Goal: Task Accomplishment & Management: Use online tool/utility

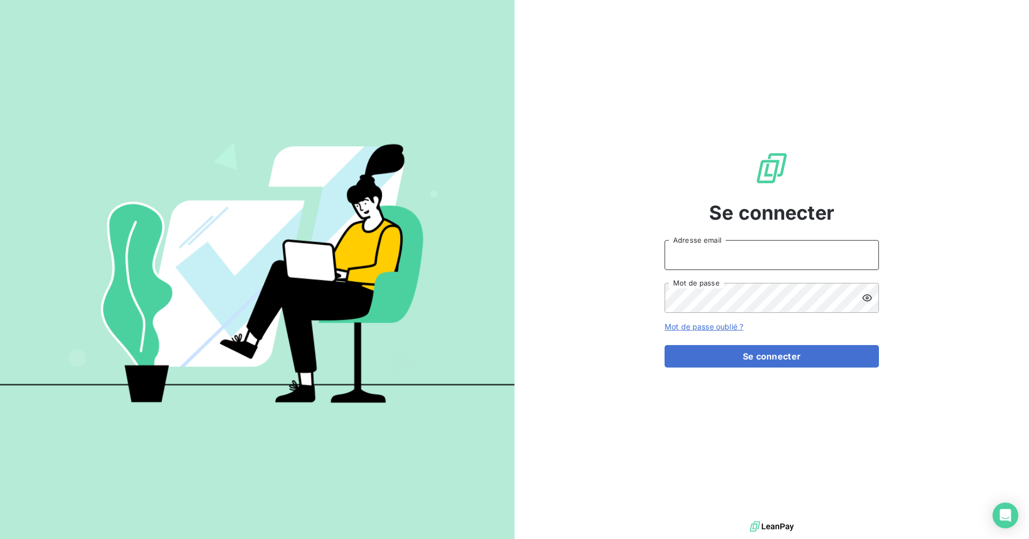
click at [776, 248] on input "Adresse email" at bounding box center [771, 255] width 214 height 30
type input "1"
click at [0, 538] on com-1password-button at bounding box center [0, 539] width 0 height 0
type input "[EMAIL_ADDRESS][DOMAIN_NAME]"
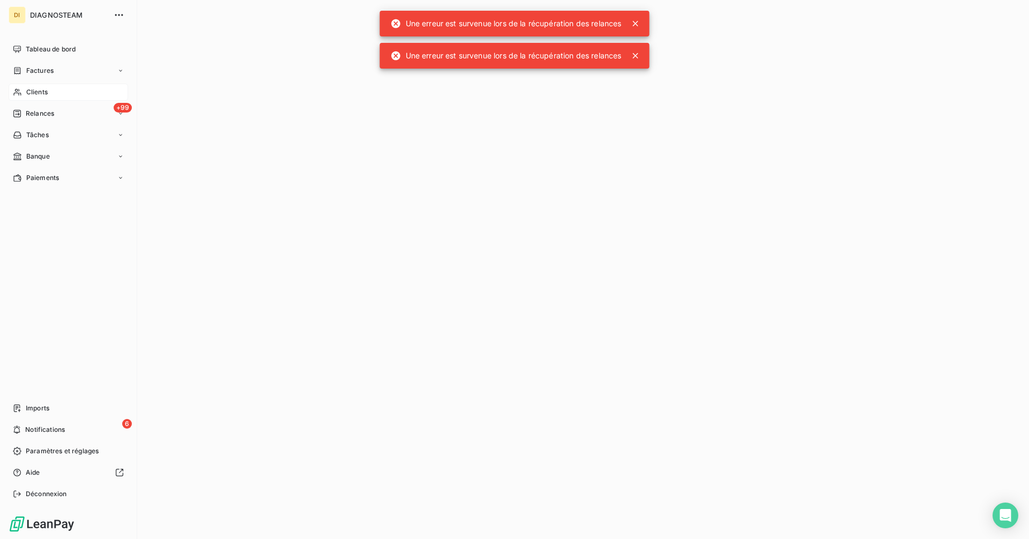
click at [25, 92] on div "Clients" at bounding box center [68, 92] width 119 height 17
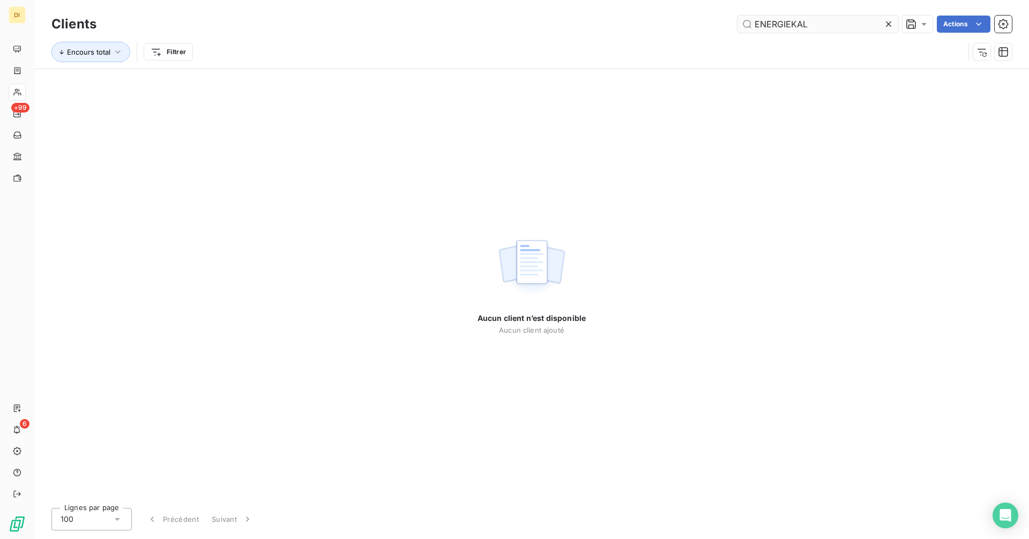
click at [845, 22] on input "ENERGIEKAL" at bounding box center [817, 24] width 161 height 17
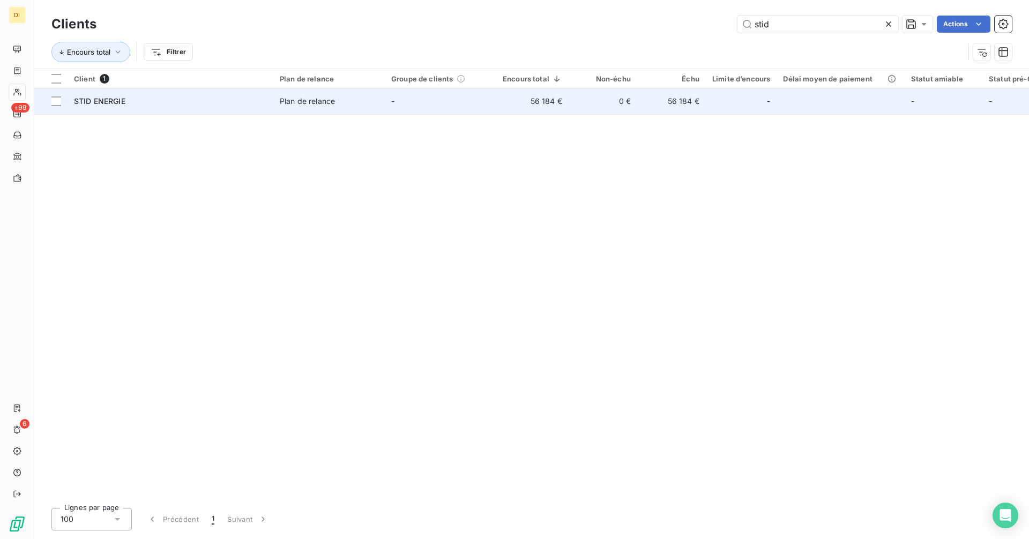
type input "stid"
click at [545, 106] on td "56 184 €" at bounding box center [532, 101] width 72 height 26
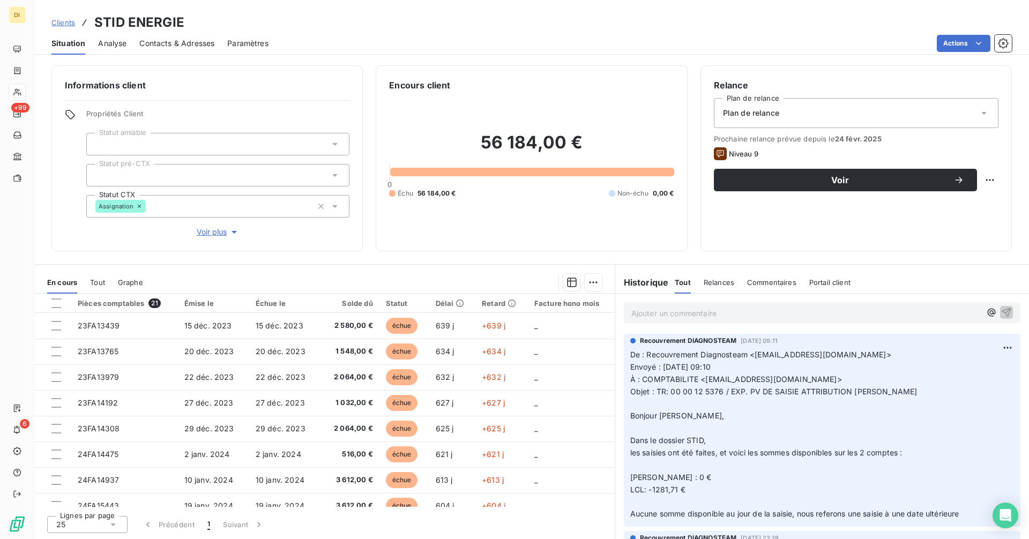
click at [57, 18] on span "Clients" at bounding box center [63, 22] width 24 height 9
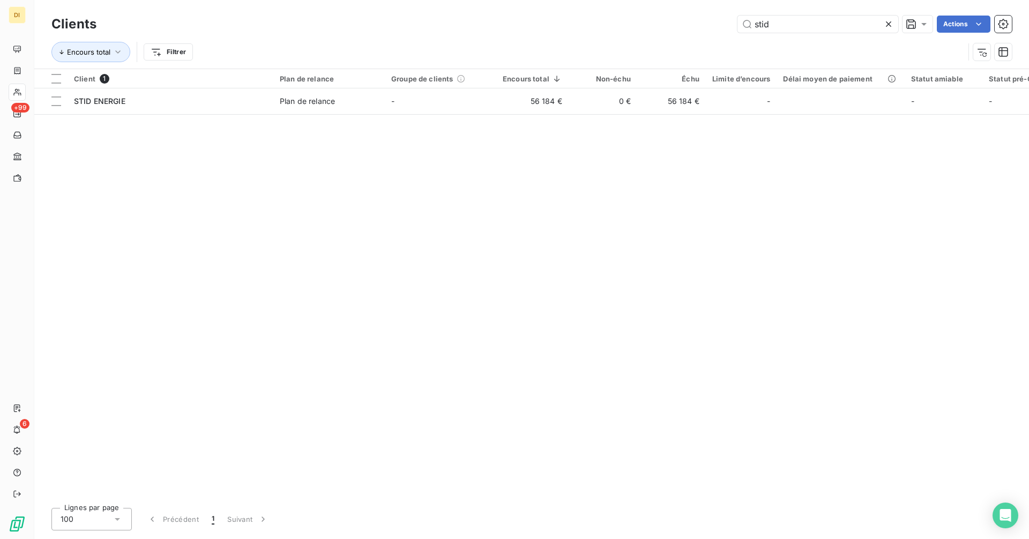
drag, startPoint x: 826, startPoint y: 27, endPoint x: 701, endPoint y: 25, distance: 124.8
click at [701, 23] on div "stid Actions" at bounding box center [560, 24] width 902 height 17
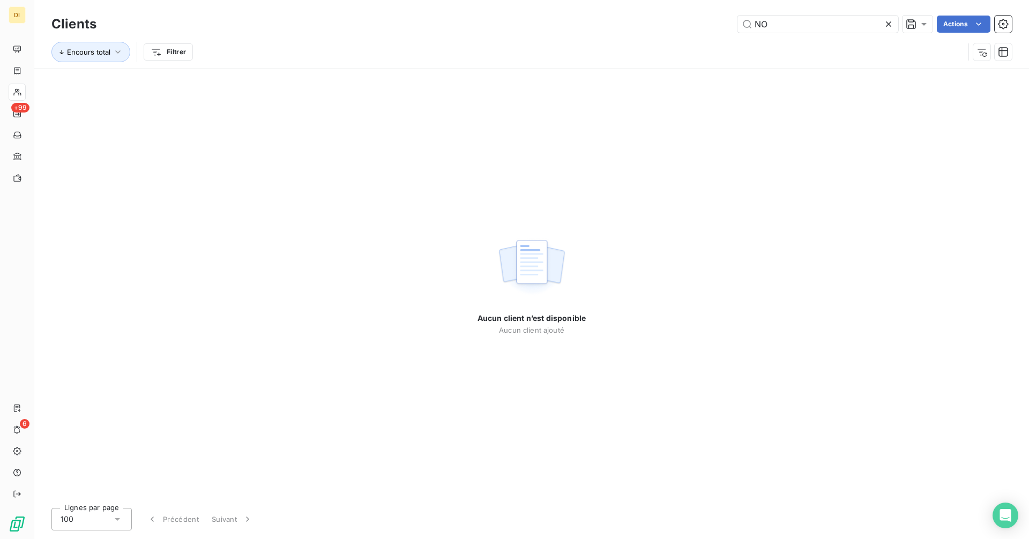
type input "N"
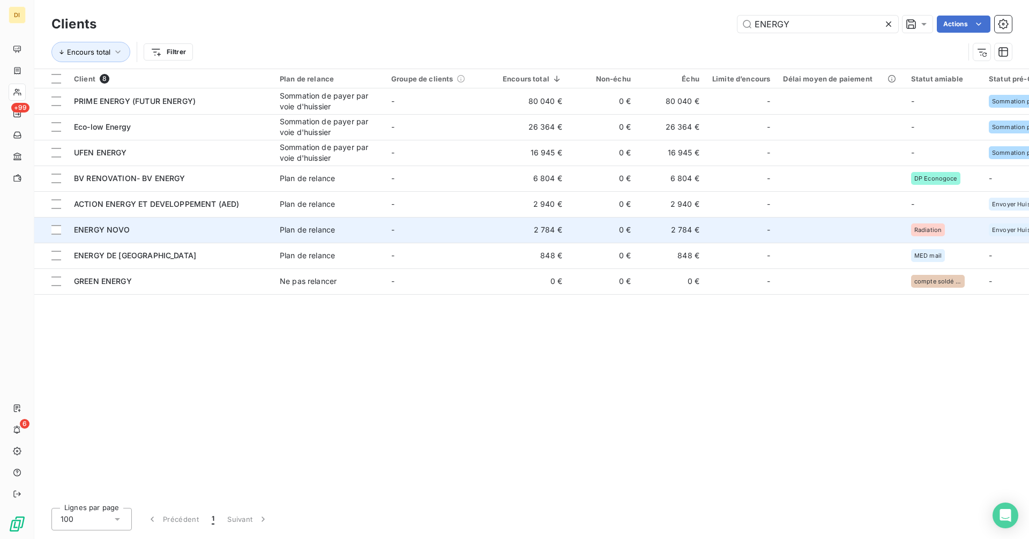
type input "ENERGY"
click at [434, 227] on td "-" at bounding box center [440, 230] width 111 height 26
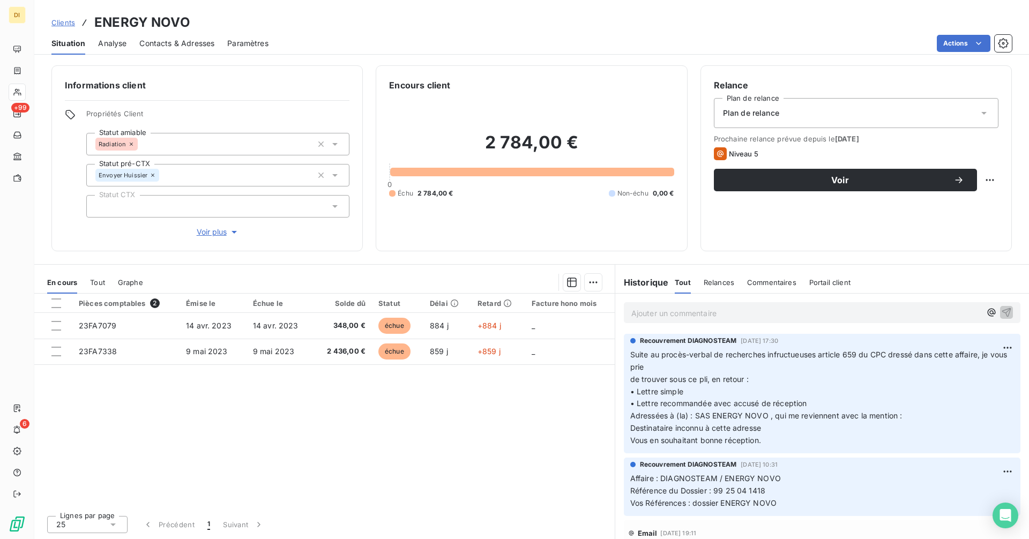
click at [697, 308] on p "Ajouter un commentaire ﻿" at bounding box center [805, 312] width 349 height 13
click at [64, 26] on span "Clients" at bounding box center [63, 22] width 24 height 9
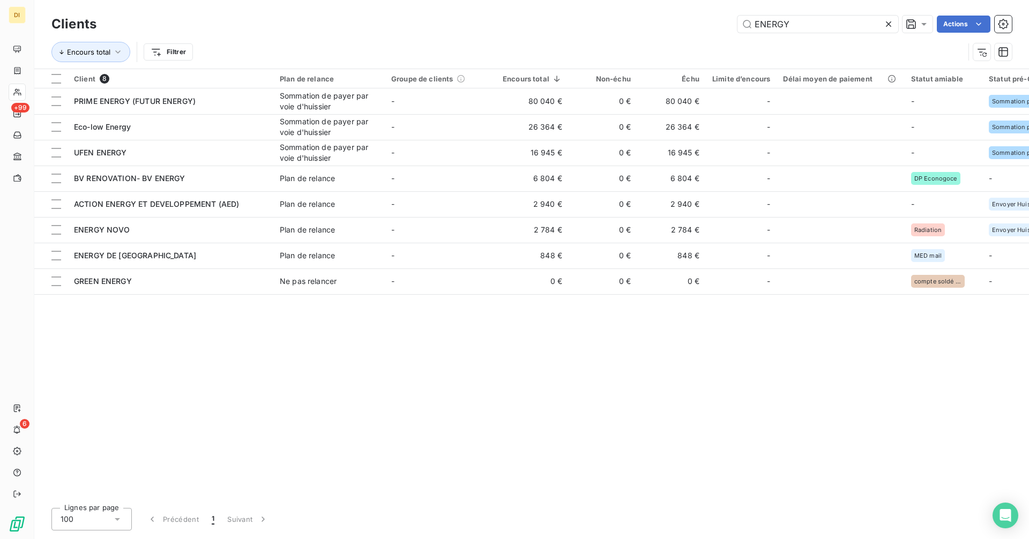
click at [884, 22] on icon at bounding box center [888, 24] width 11 height 11
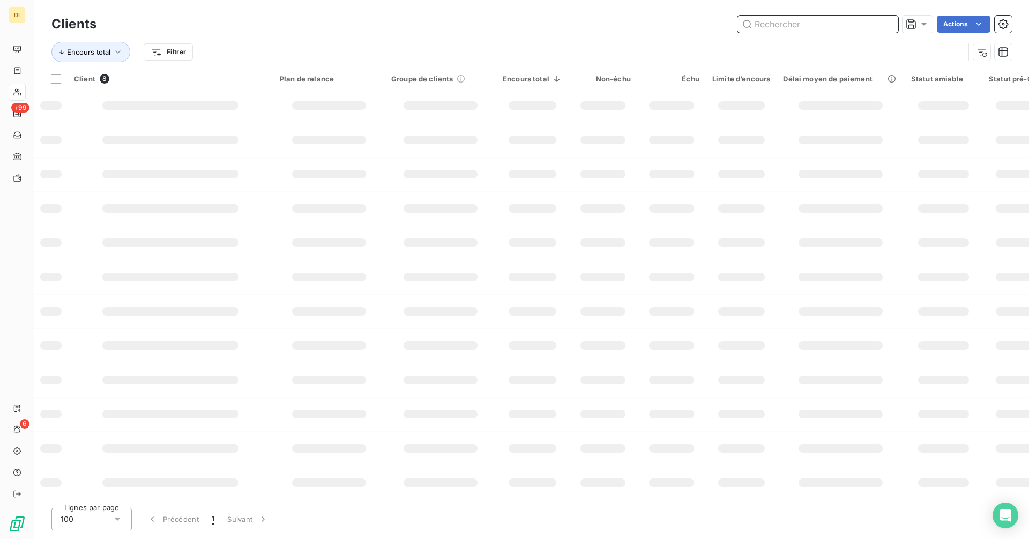
click at [868, 25] on input "text" at bounding box center [817, 24] width 161 height 17
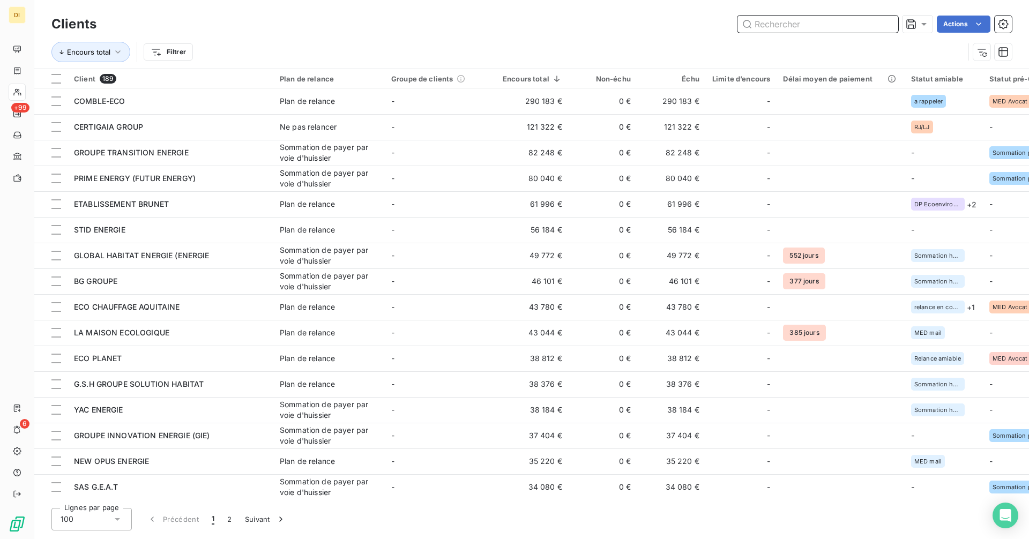
paste input "ELITE CONCEPT ENERGIE"
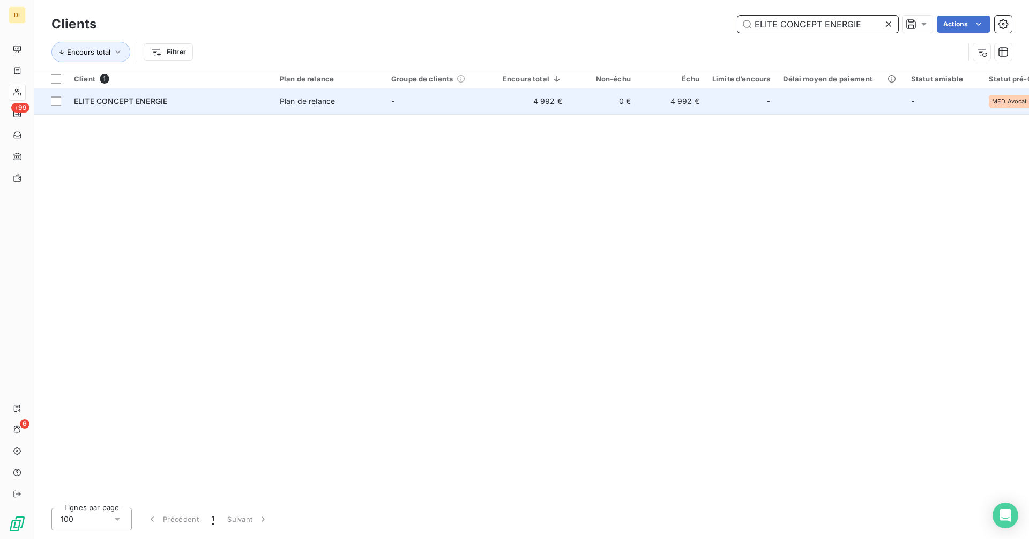
type input "ELITE CONCEPT ENERGIE"
click at [275, 109] on td "Plan de relance" at bounding box center [328, 101] width 111 height 26
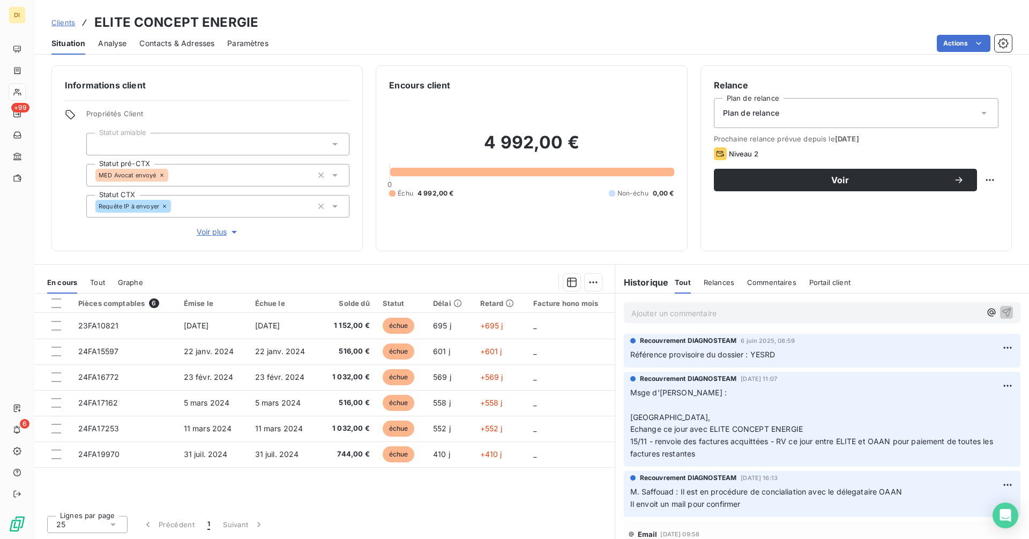
click at [63, 25] on span "Clients" at bounding box center [63, 22] width 24 height 9
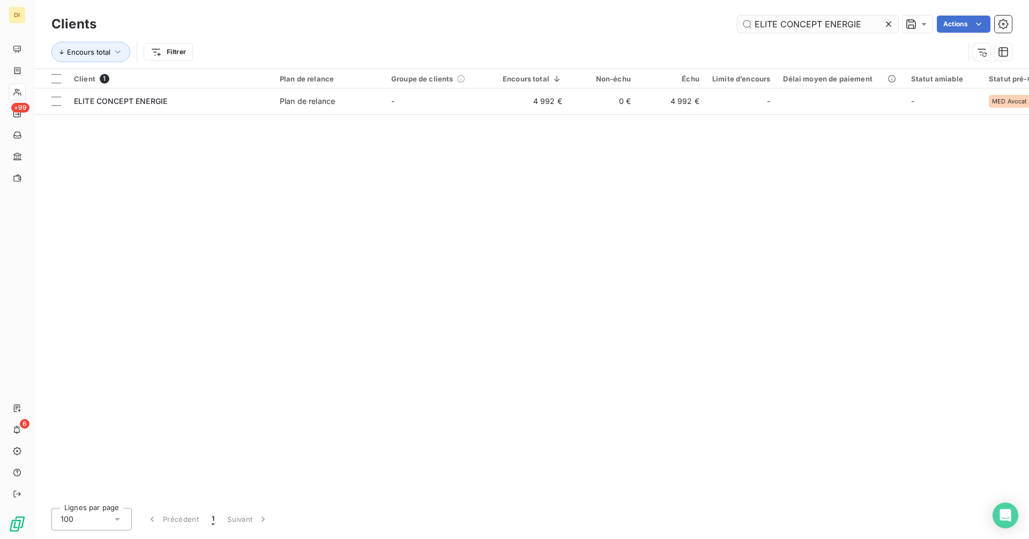
drag, startPoint x: 889, startPoint y: 29, endPoint x: 881, endPoint y: 28, distance: 8.1
click at [889, 28] on icon at bounding box center [888, 24] width 11 height 11
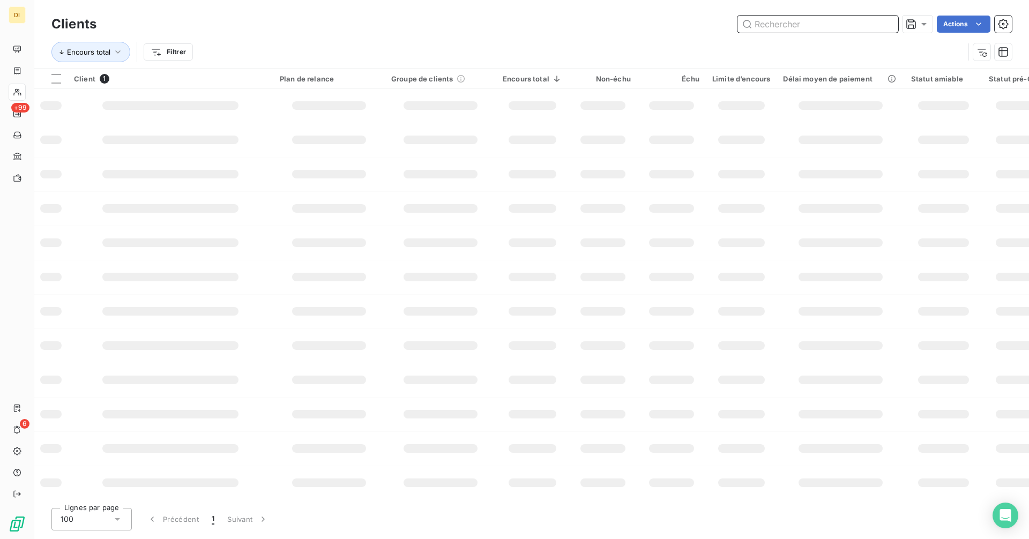
click at [832, 27] on input "text" at bounding box center [817, 24] width 161 height 17
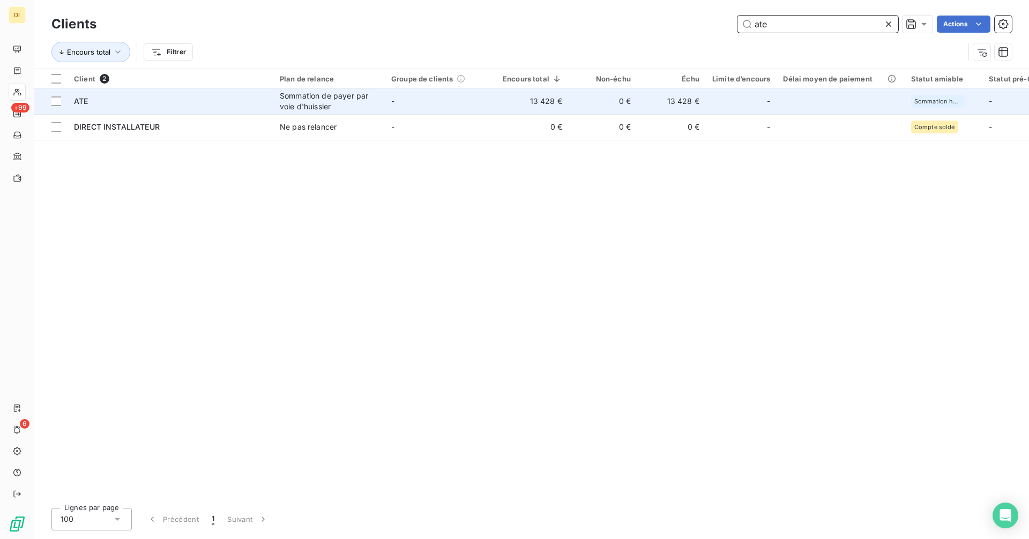
type input "ate"
click at [437, 98] on td "-" at bounding box center [440, 101] width 111 height 26
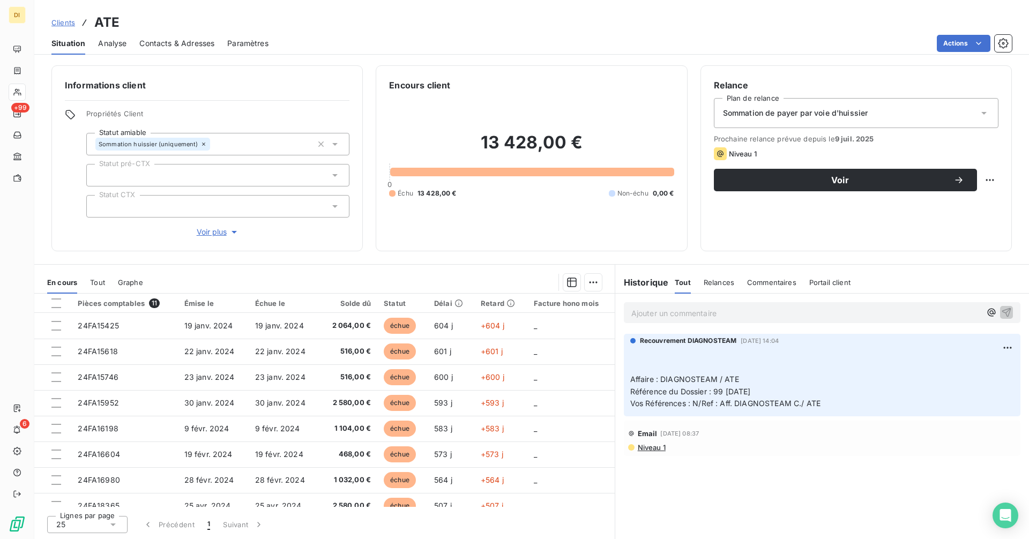
click at [933, 123] on div "Sommation de payer par voie d'huissier" at bounding box center [856, 113] width 284 height 30
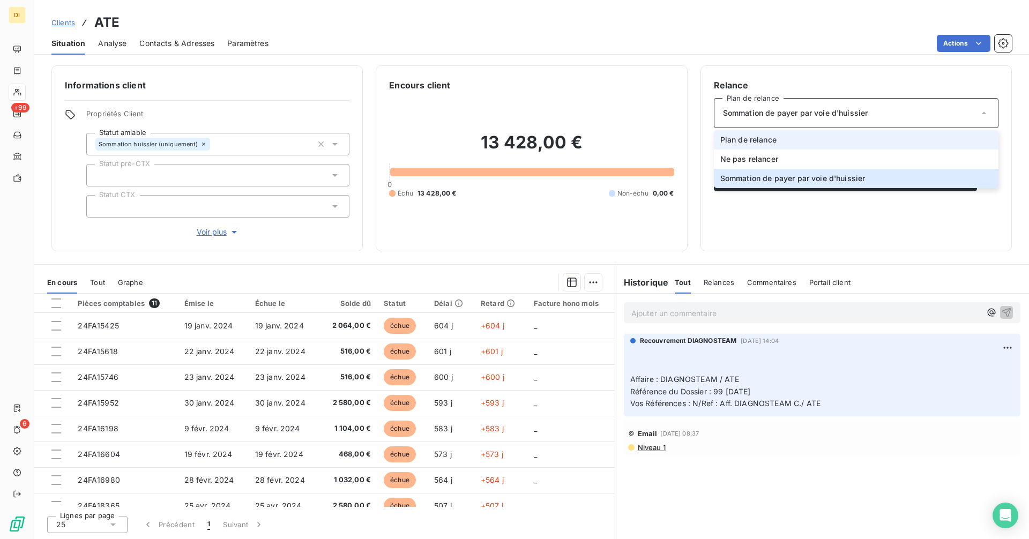
click at [890, 146] on li "Plan de relance" at bounding box center [856, 139] width 284 height 19
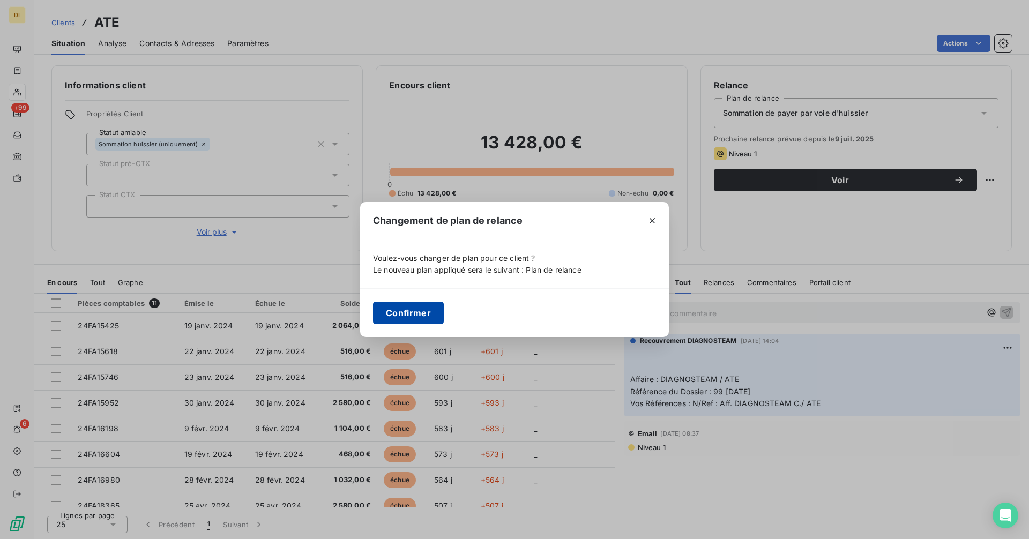
click at [416, 316] on button "Confirmer" at bounding box center [408, 313] width 71 height 23
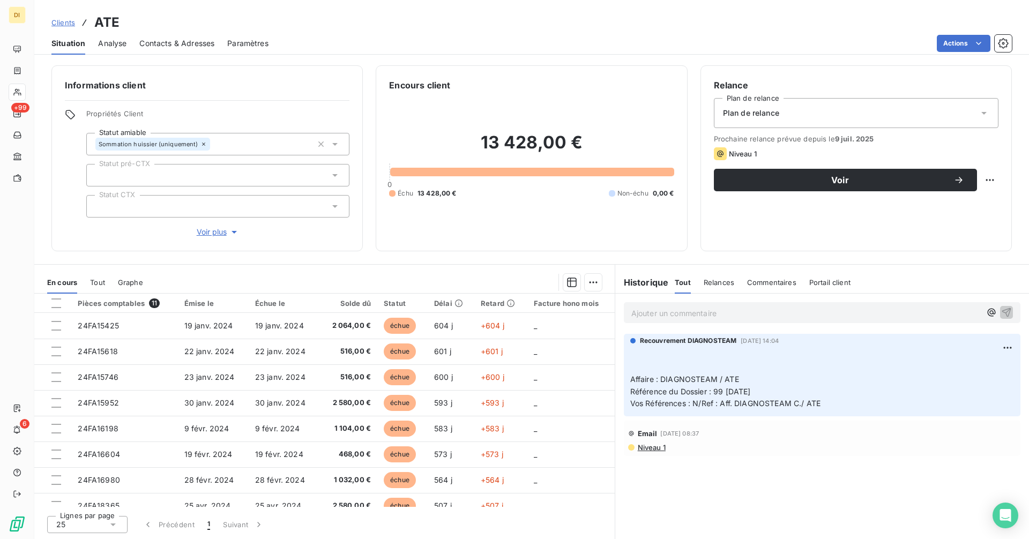
click at [163, 40] on span "Contacts & Adresses" at bounding box center [176, 43] width 75 height 11
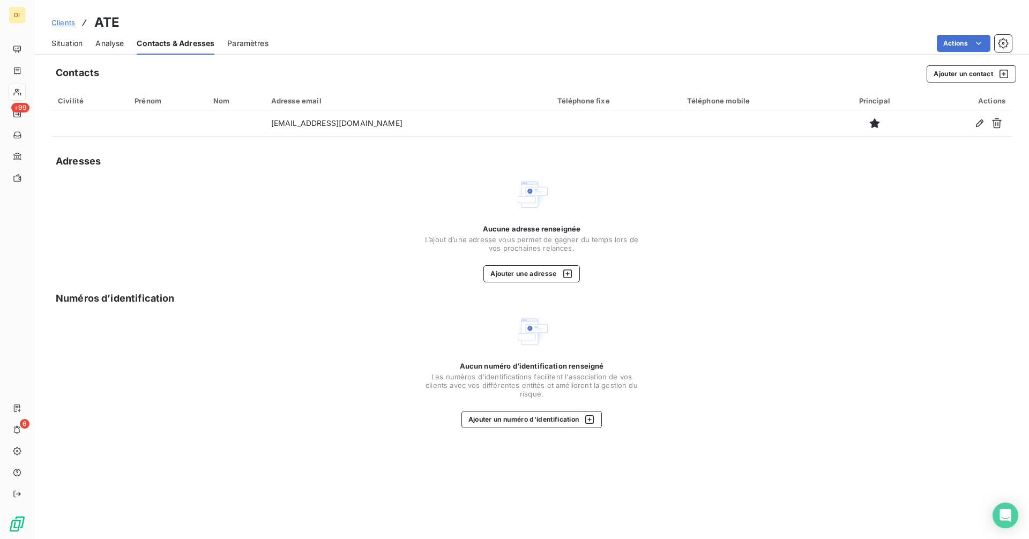
click at [66, 47] on span "Situation" at bounding box center [66, 43] width 31 height 11
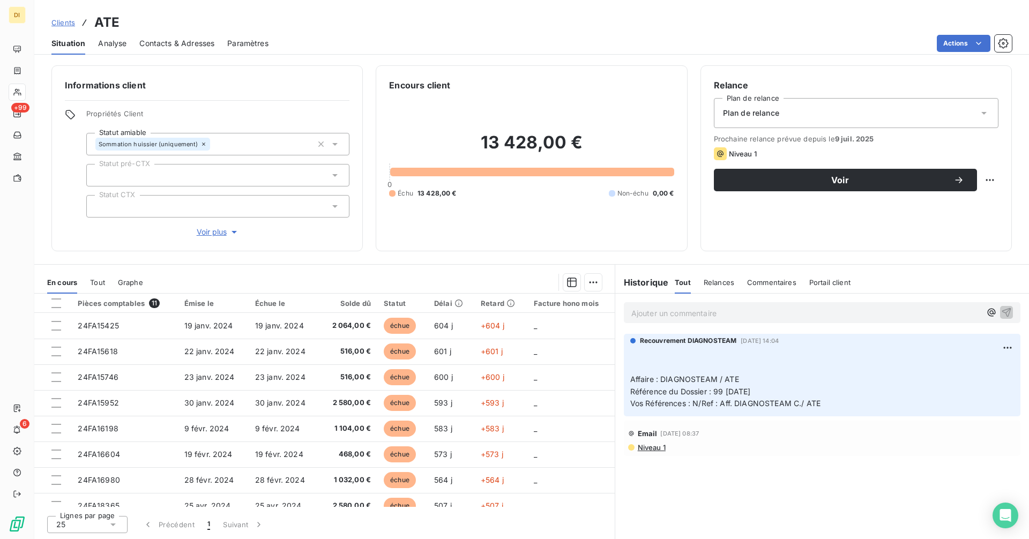
click at [68, 22] on span "Clients" at bounding box center [63, 22] width 24 height 9
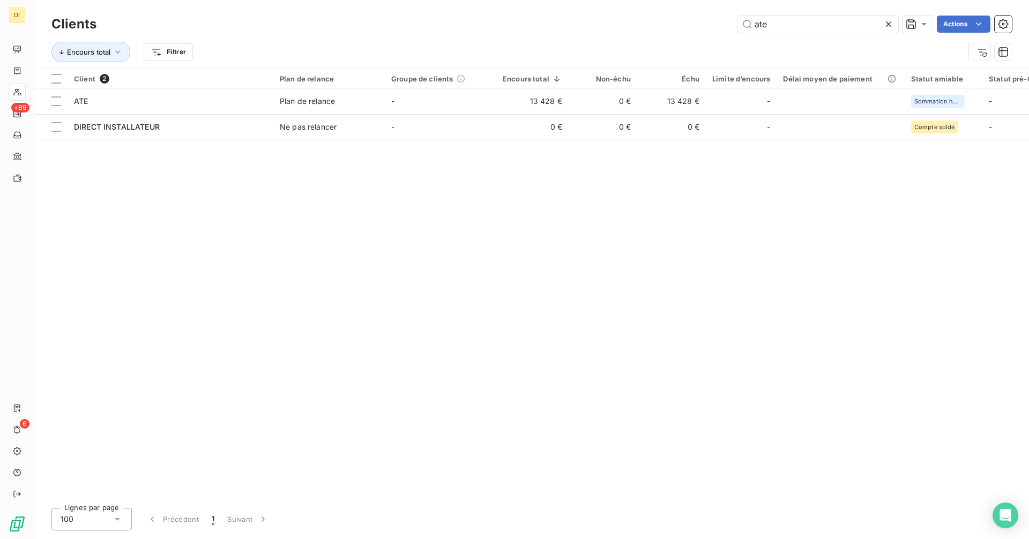
drag, startPoint x: 791, startPoint y: 21, endPoint x: 709, endPoint y: 33, distance: 82.3
click at [722, 32] on div "ate Actions" at bounding box center [560, 24] width 902 height 17
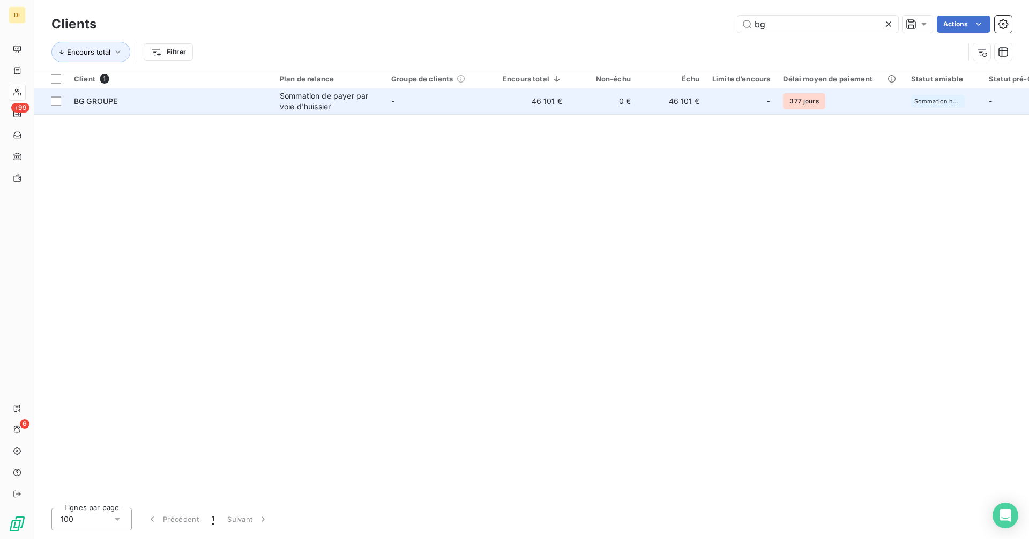
type input "bg"
click at [427, 98] on td "-" at bounding box center [440, 101] width 111 height 26
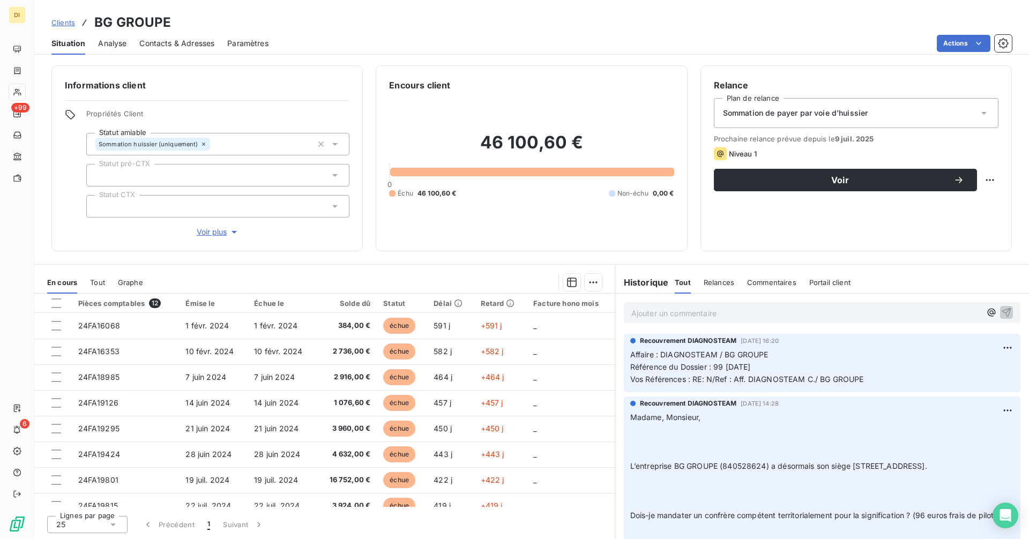
click at [811, 110] on span "Sommation de payer par voie d'huissier" at bounding box center [795, 113] width 145 height 11
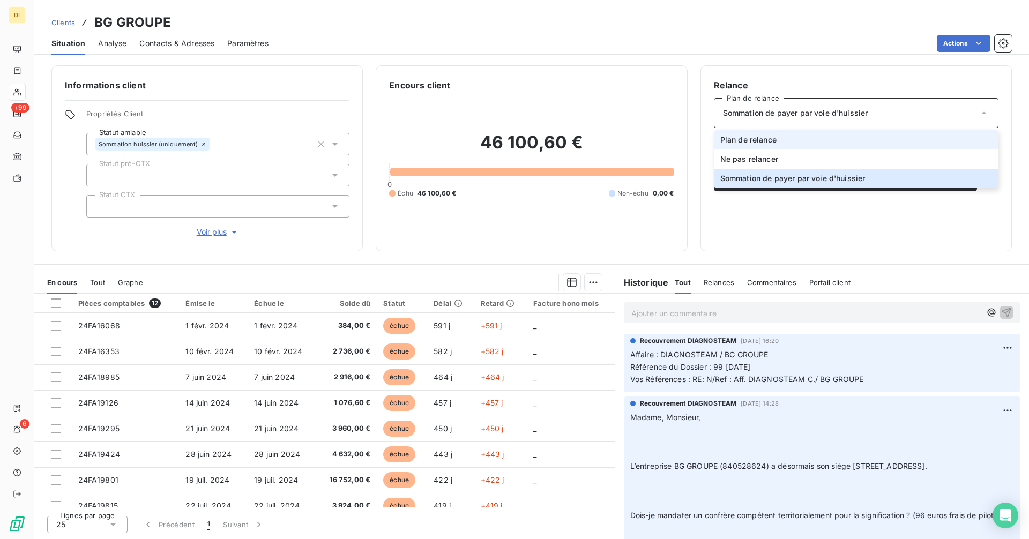
click at [818, 138] on li "Plan de relance" at bounding box center [856, 139] width 284 height 19
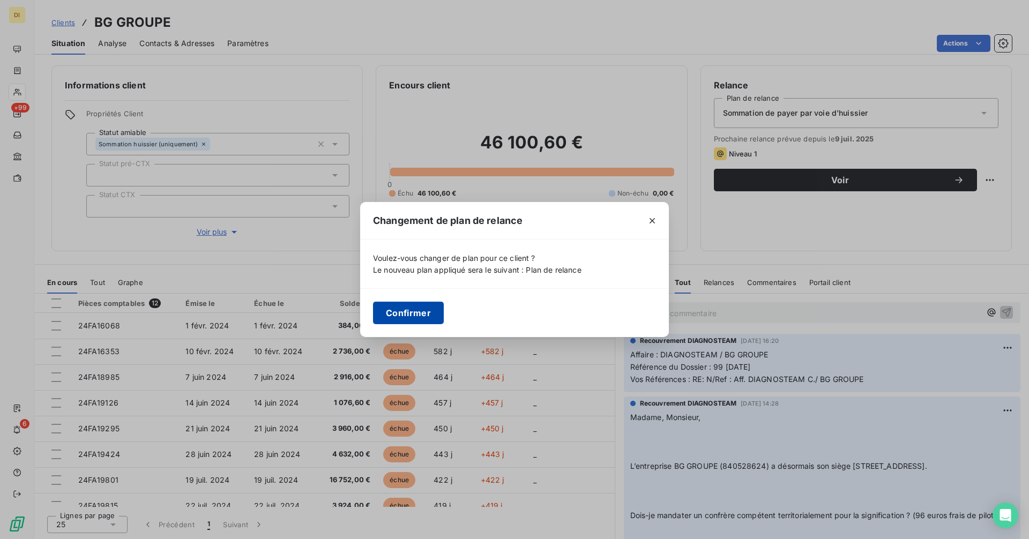
click at [411, 311] on button "Confirmer" at bounding box center [408, 313] width 71 height 23
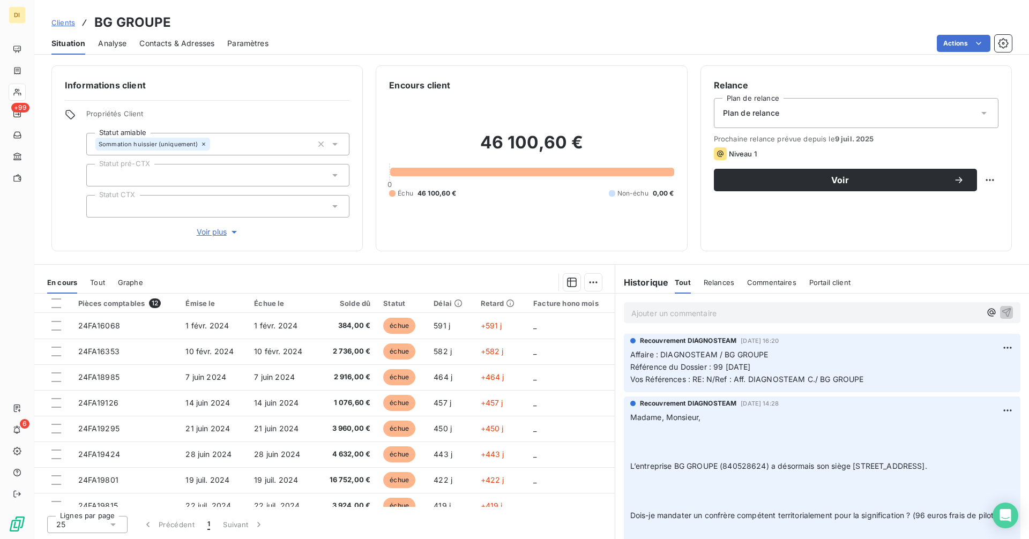
click at [171, 39] on span "Contacts & Adresses" at bounding box center [176, 43] width 75 height 11
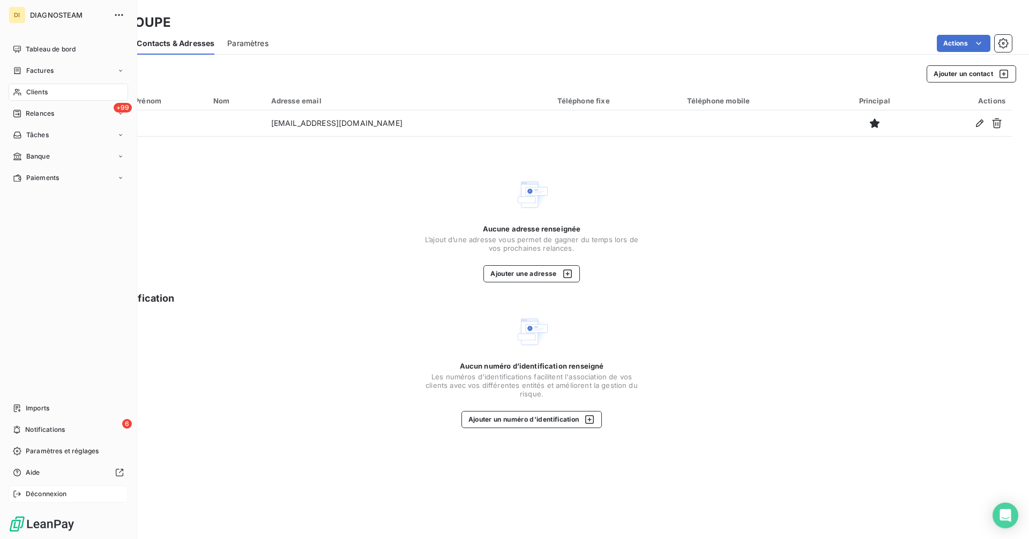
click at [30, 496] on span "Déconnexion" at bounding box center [46, 494] width 41 height 10
